Goal: Task Accomplishment & Management: Complete application form

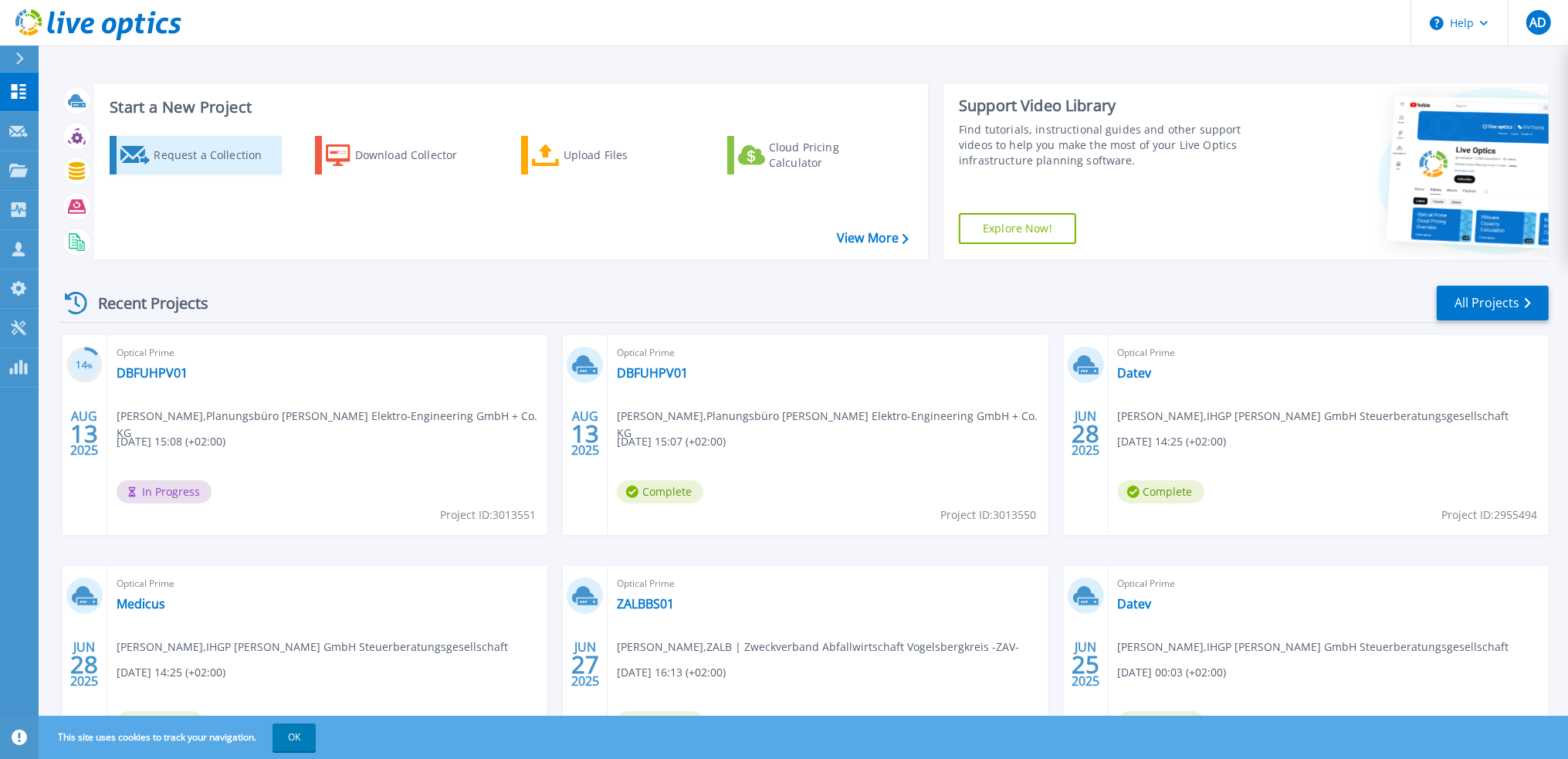
click at [206, 151] on div "Request a Collection" at bounding box center [215, 155] width 123 height 31
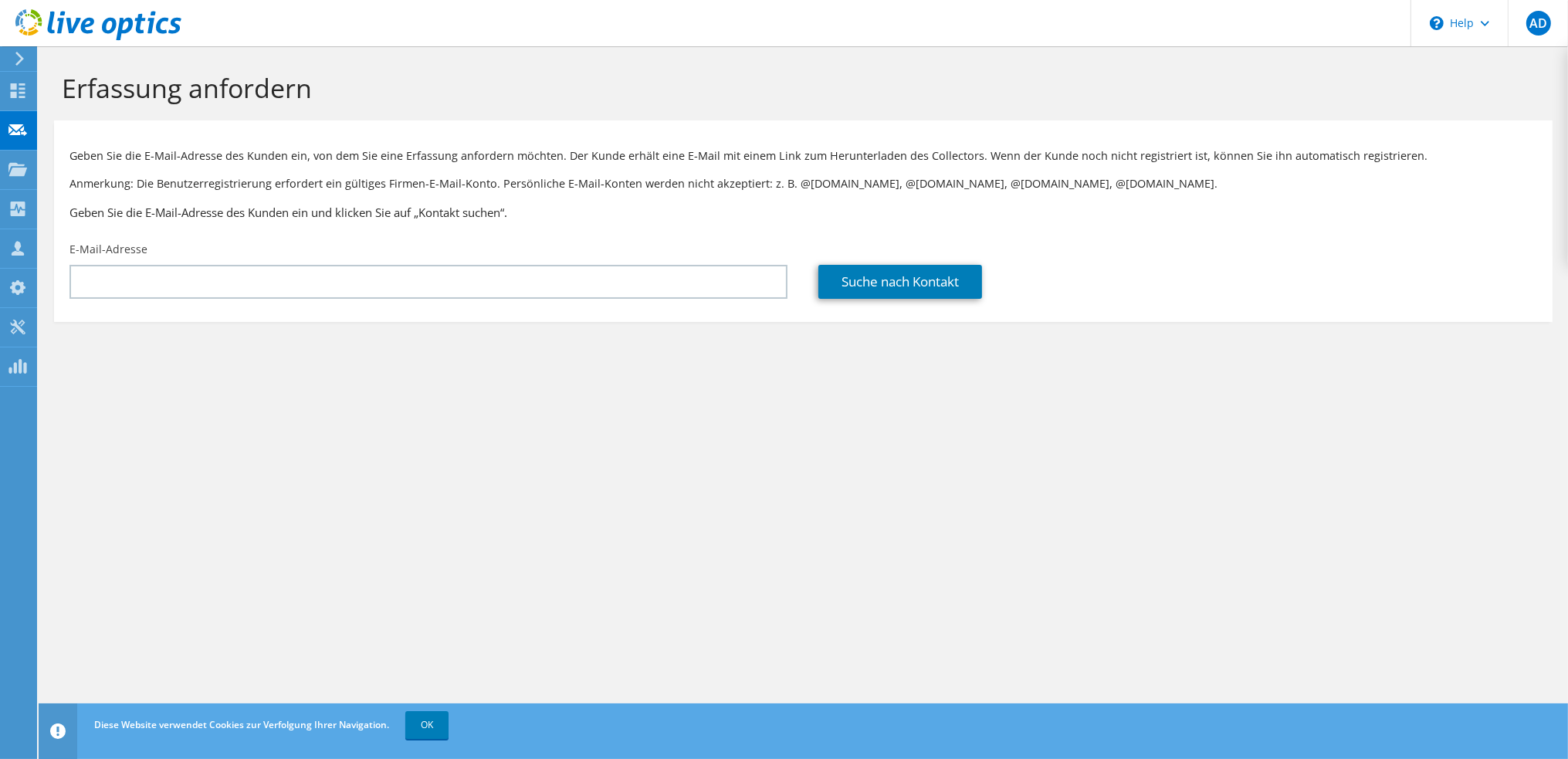
click at [276, 263] on div "E-Mail-Adresse" at bounding box center [428, 270] width 749 height 72
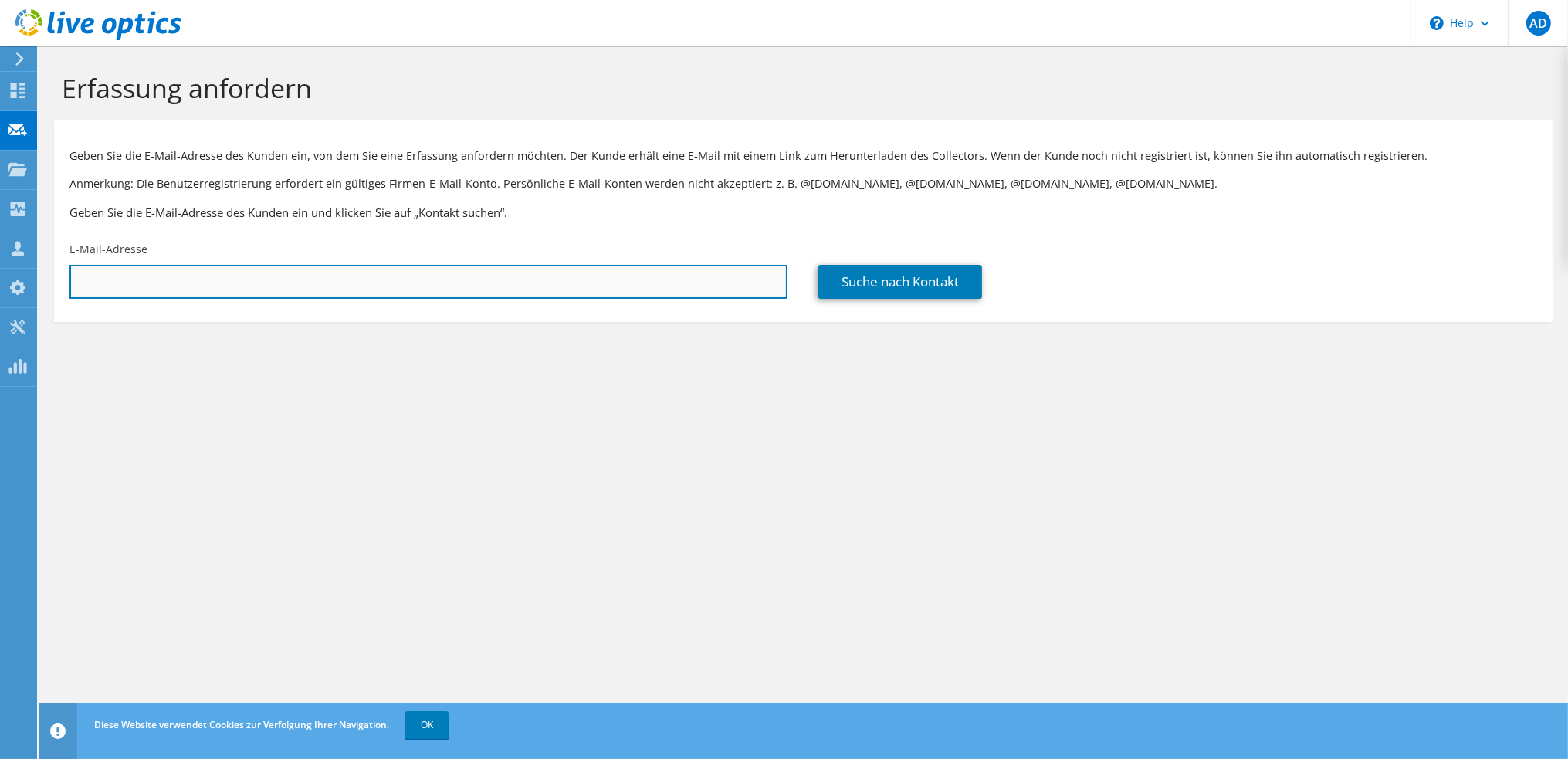
drag, startPoint x: 269, startPoint y: 279, endPoint x: 254, endPoint y: 294, distance: 21.2
click at [269, 279] on input "text" at bounding box center [428, 281] width 718 height 34
paste input "kircher@msi-software.de"
type input "kircher@msi-software.de"
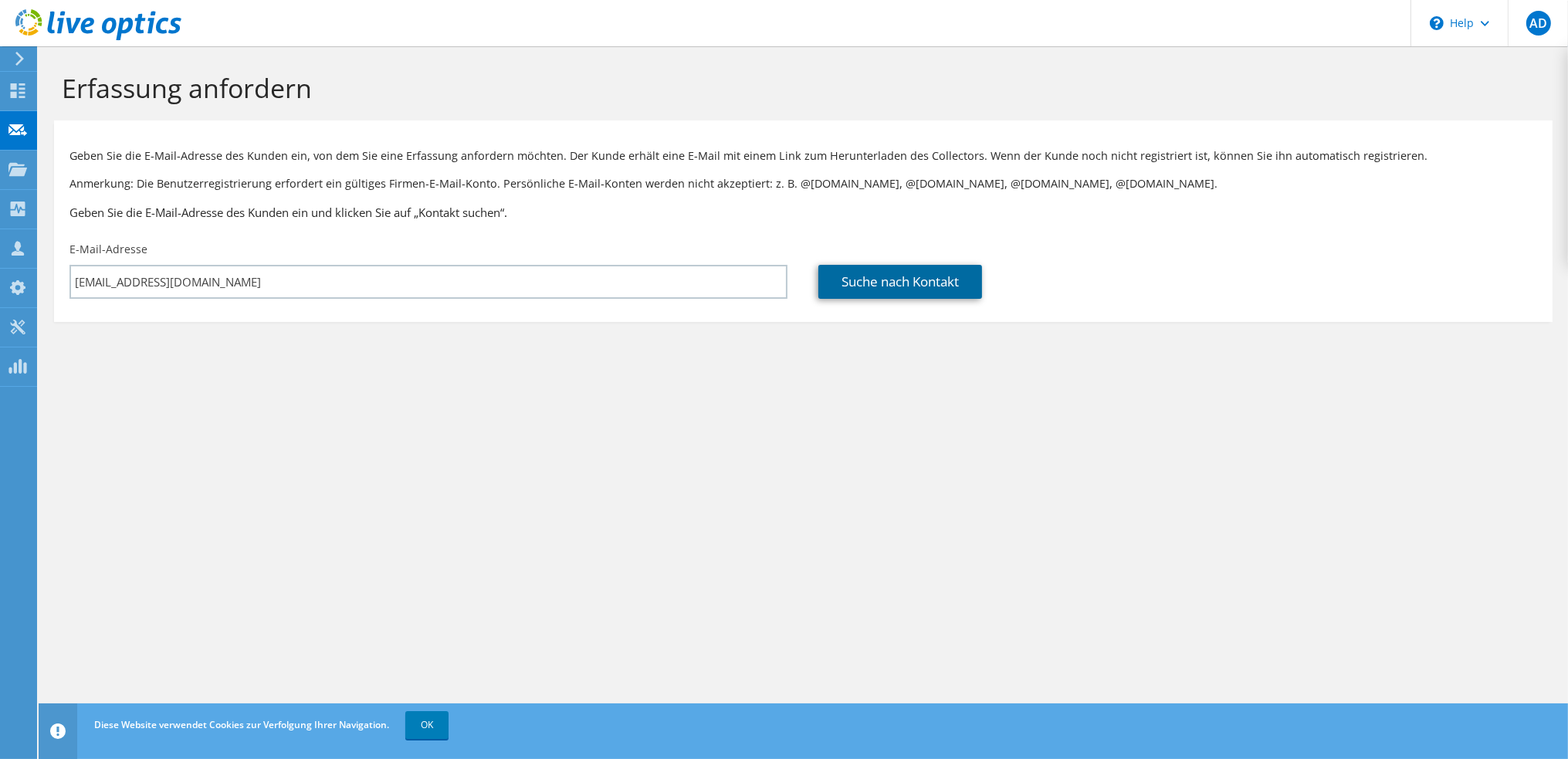
click at [904, 283] on link "Suche nach Kontakt" at bounding box center [900, 281] width 164 height 34
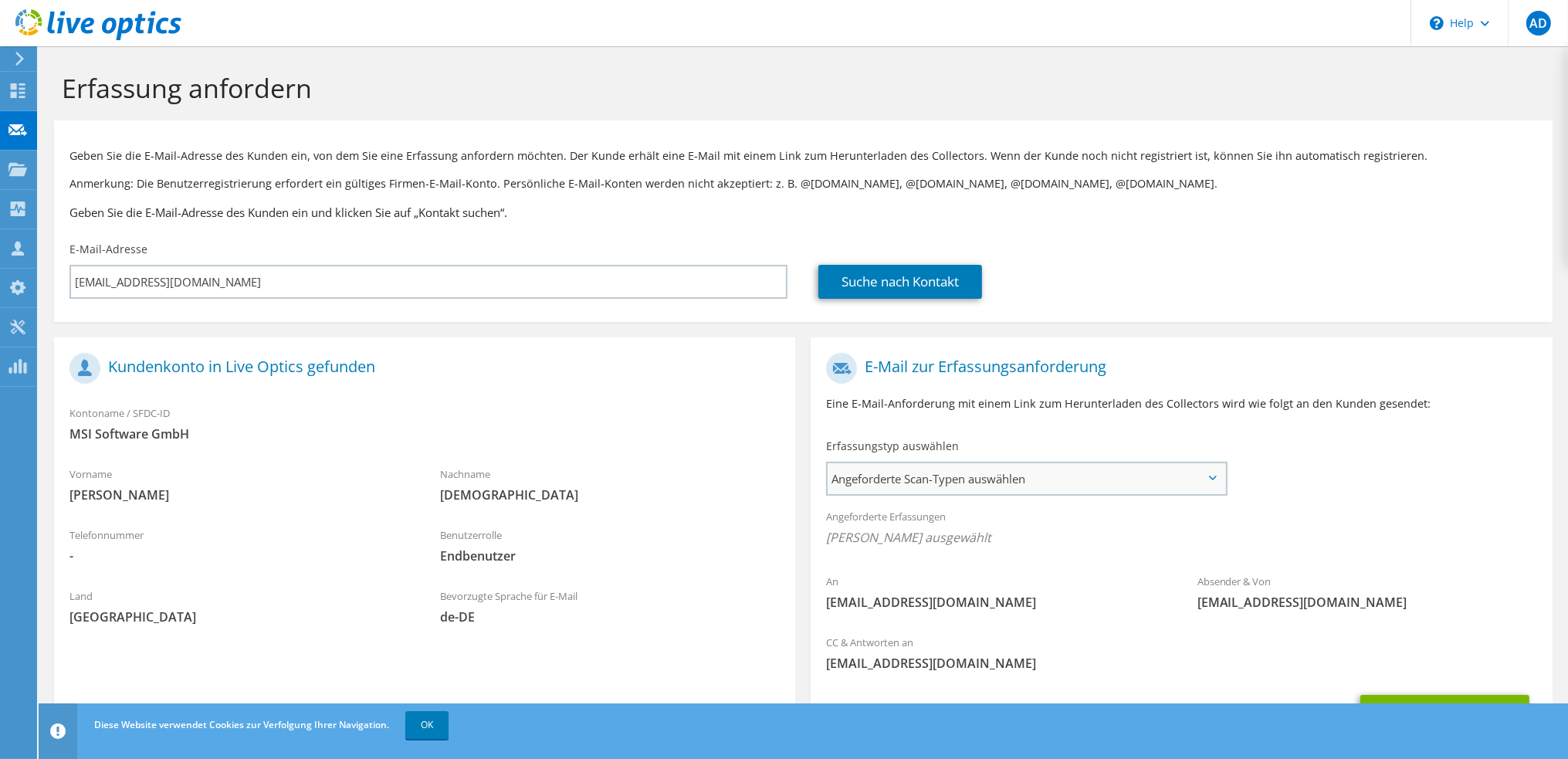
click at [883, 482] on span "Angeforderte Scan-Typen auswählen" at bounding box center [1025, 479] width 397 height 31
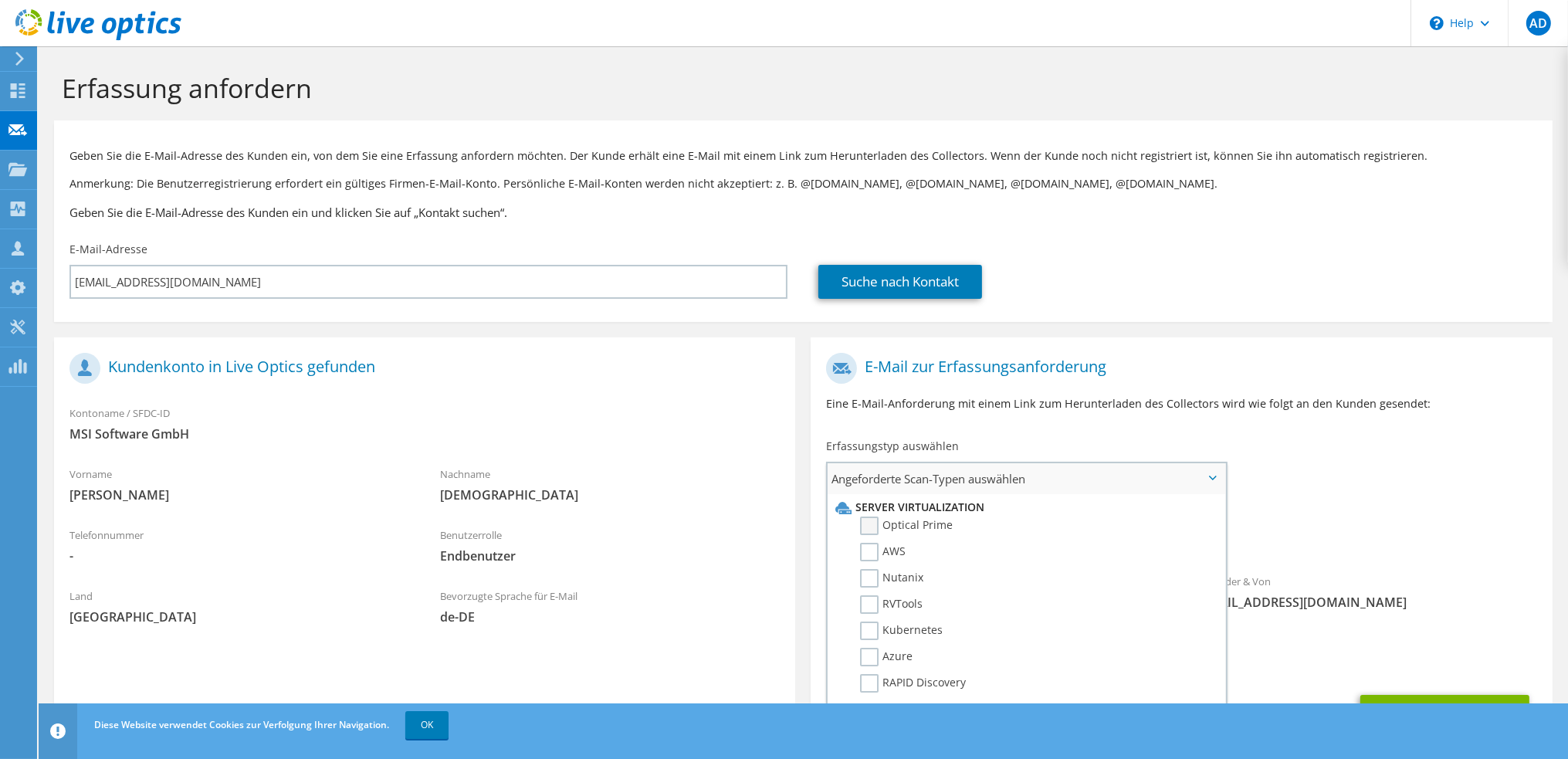
click at [866, 524] on label "Optical Prime" at bounding box center [906, 526] width 93 height 19
click at [0, 0] on input "Optical Prime" at bounding box center [0, 0] width 0 height 0
click at [613, 436] on span "MSI Software GmbH" at bounding box center [425, 434] width 710 height 17
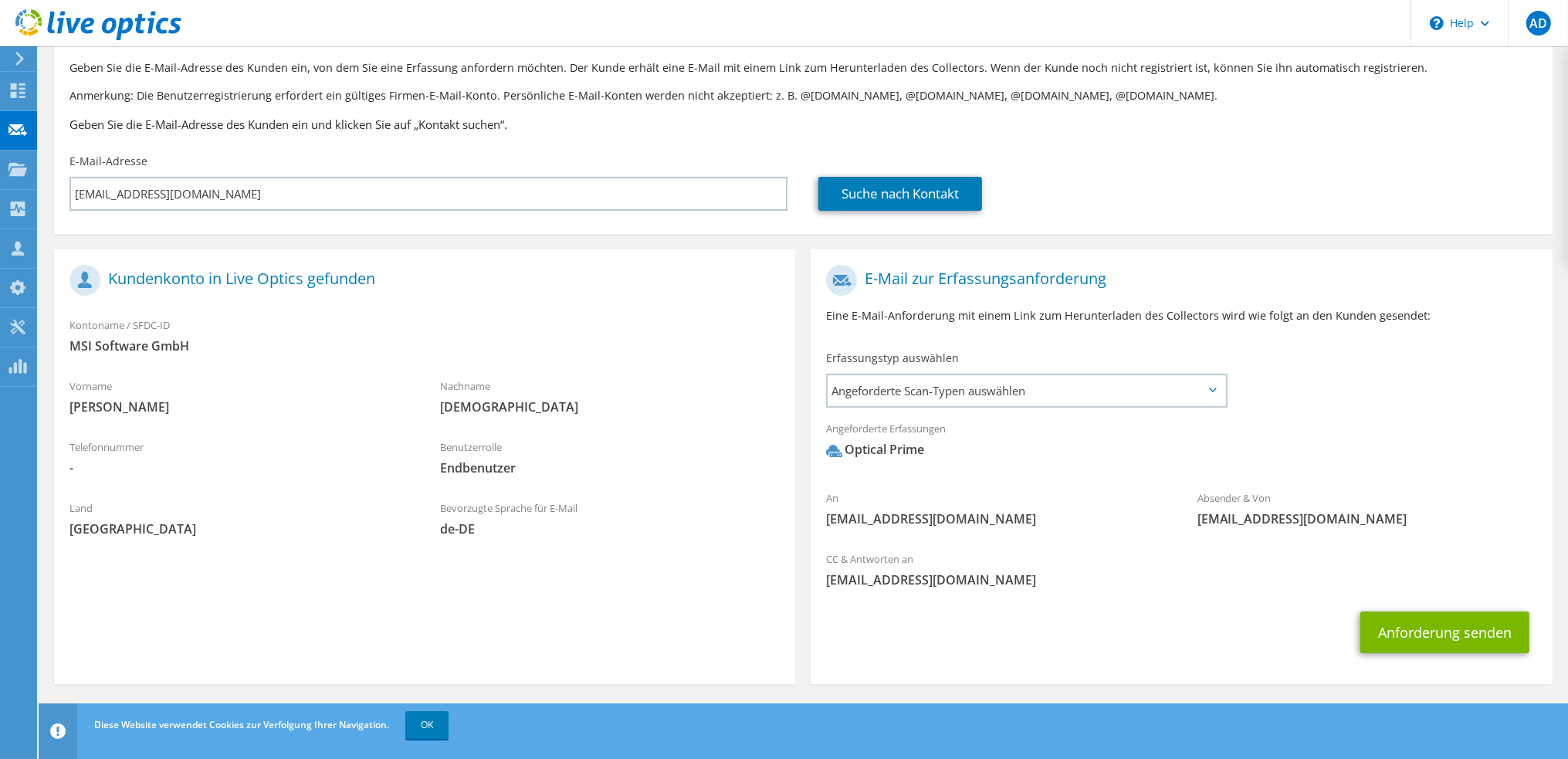
scroll to position [90, 0]
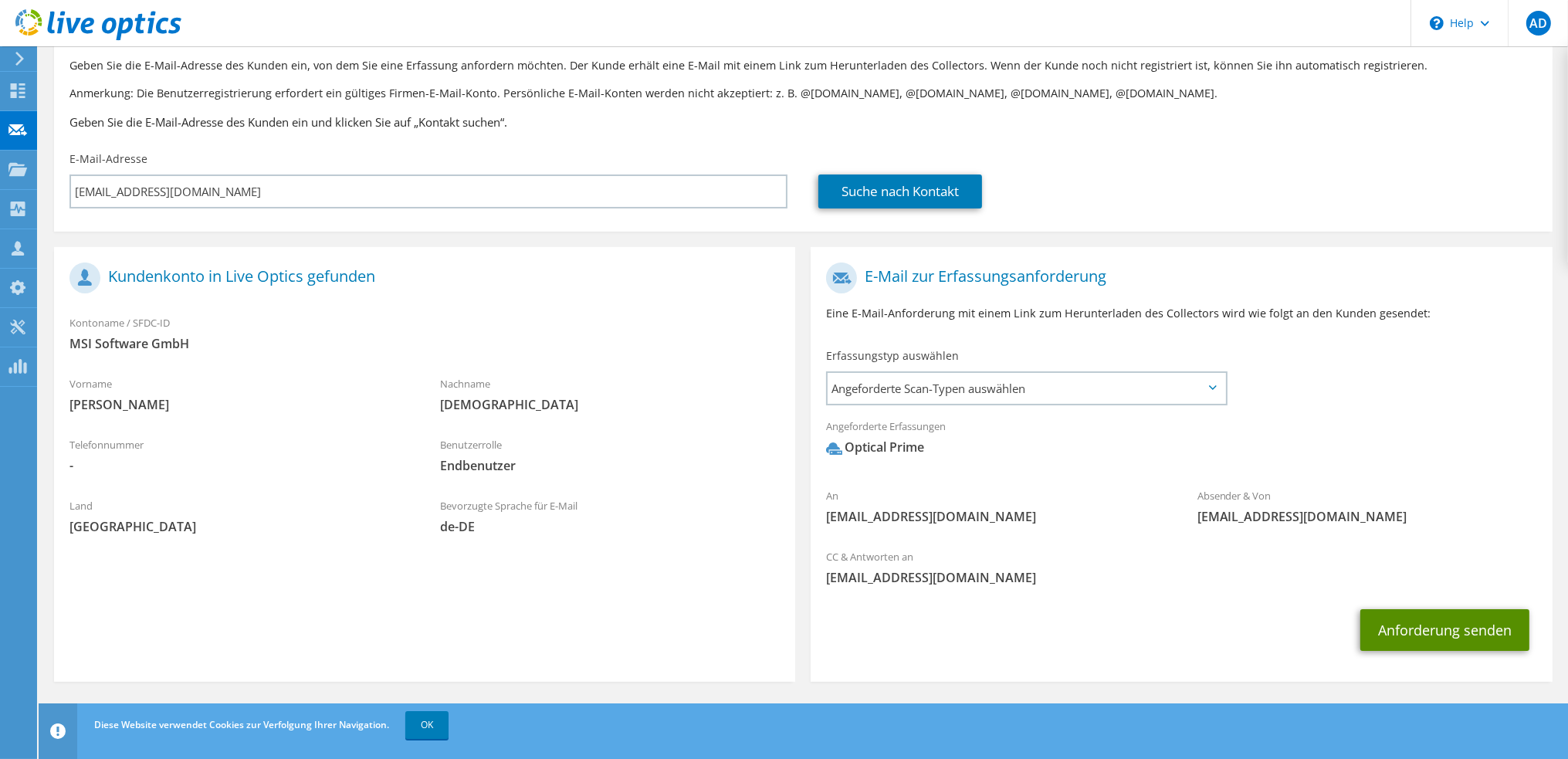
click at [1429, 629] on button "Anforderung senden" at bounding box center [1445, 630] width 169 height 41
